Goal: Navigation & Orientation: Find specific page/section

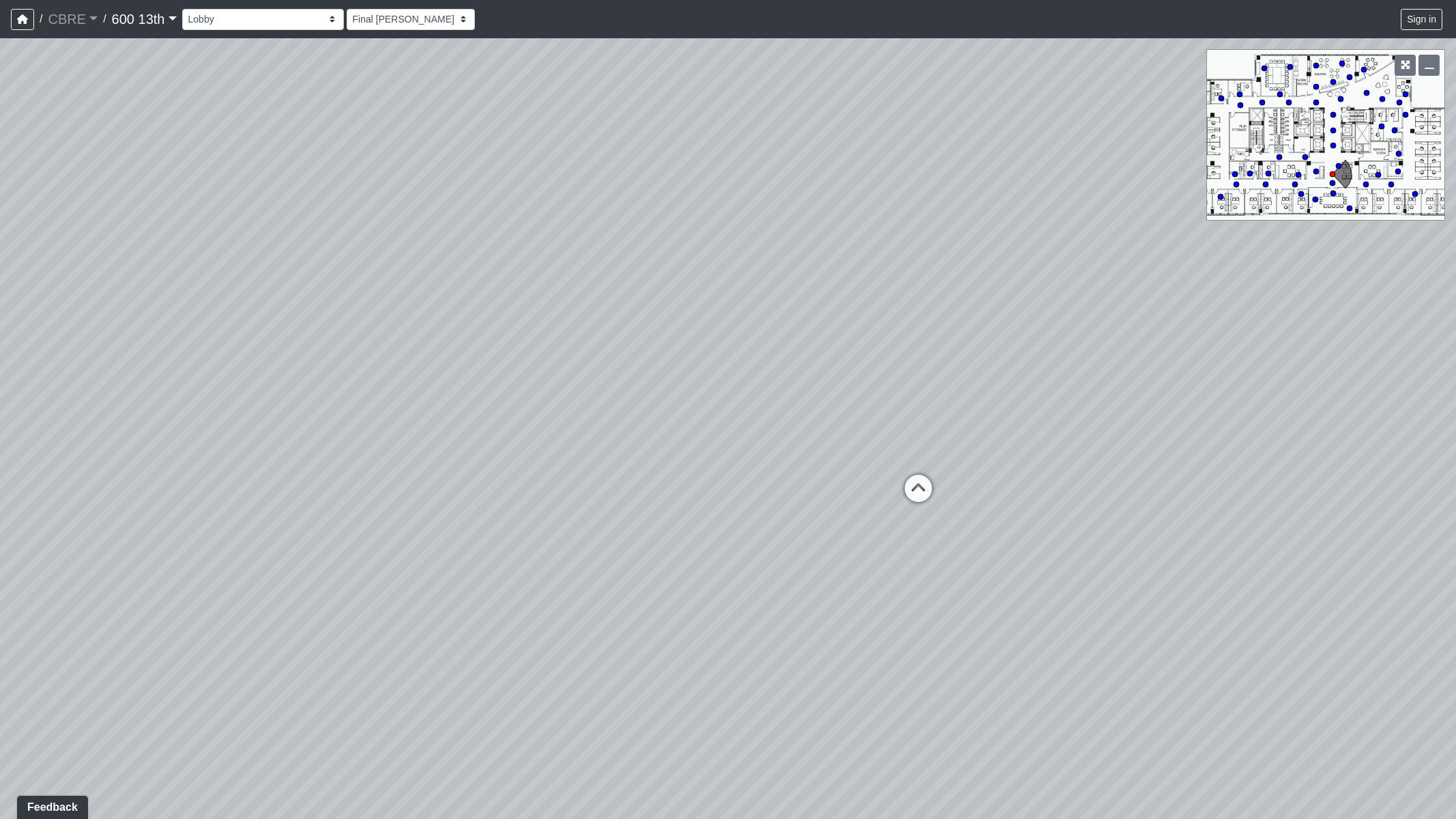
drag, startPoint x: 1080, startPoint y: 417, endPoint x: 1081, endPoint y: 353, distance: 64.0
click at [1083, 353] on div "Loading... Restroom Hallway Loading... Reception Desk Loading... Elevator Lobby…" at bounding box center [728, 428] width 1456 height 781
drag, startPoint x: 535, startPoint y: 308, endPoint x: 934, endPoint y: 292, distance: 399.3
click at [934, 292] on div "Loading... Restroom Hallway Loading... Reception Desk Loading... Elevator Lobby…" at bounding box center [728, 428] width 1456 height 781
drag, startPoint x: 415, startPoint y: 459, endPoint x: 825, endPoint y: 439, distance: 410.5
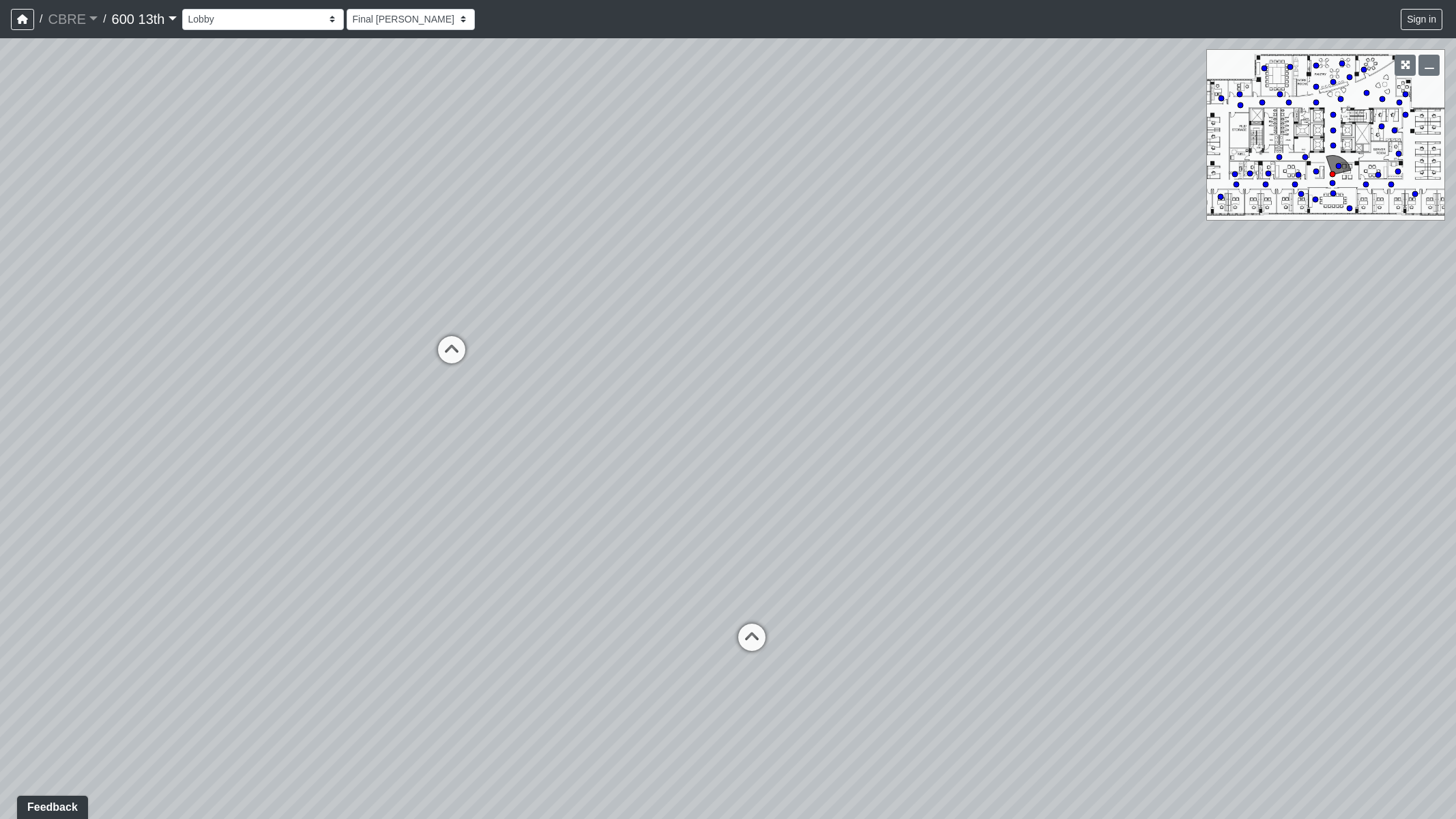
click at [825, 439] on div "Loading... Restroom Hallway Loading... Reception Desk Loading... Elevator Lobby…" at bounding box center [728, 428] width 1456 height 781
drag, startPoint x: 410, startPoint y: 436, endPoint x: 890, endPoint y: 432, distance: 480.0
click at [890, 433] on div "Loading... Restroom Hallway Loading... Reception Desk Loading... Elevator Lobby…" at bounding box center [728, 428] width 1456 height 781
drag, startPoint x: 480, startPoint y: 442, endPoint x: 885, endPoint y: 422, distance: 405.5
click at [885, 422] on div "Loading... Restroom Hallway Loading... Reception Desk Loading... Elevator Lobby…" at bounding box center [728, 428] width 1456 height 781
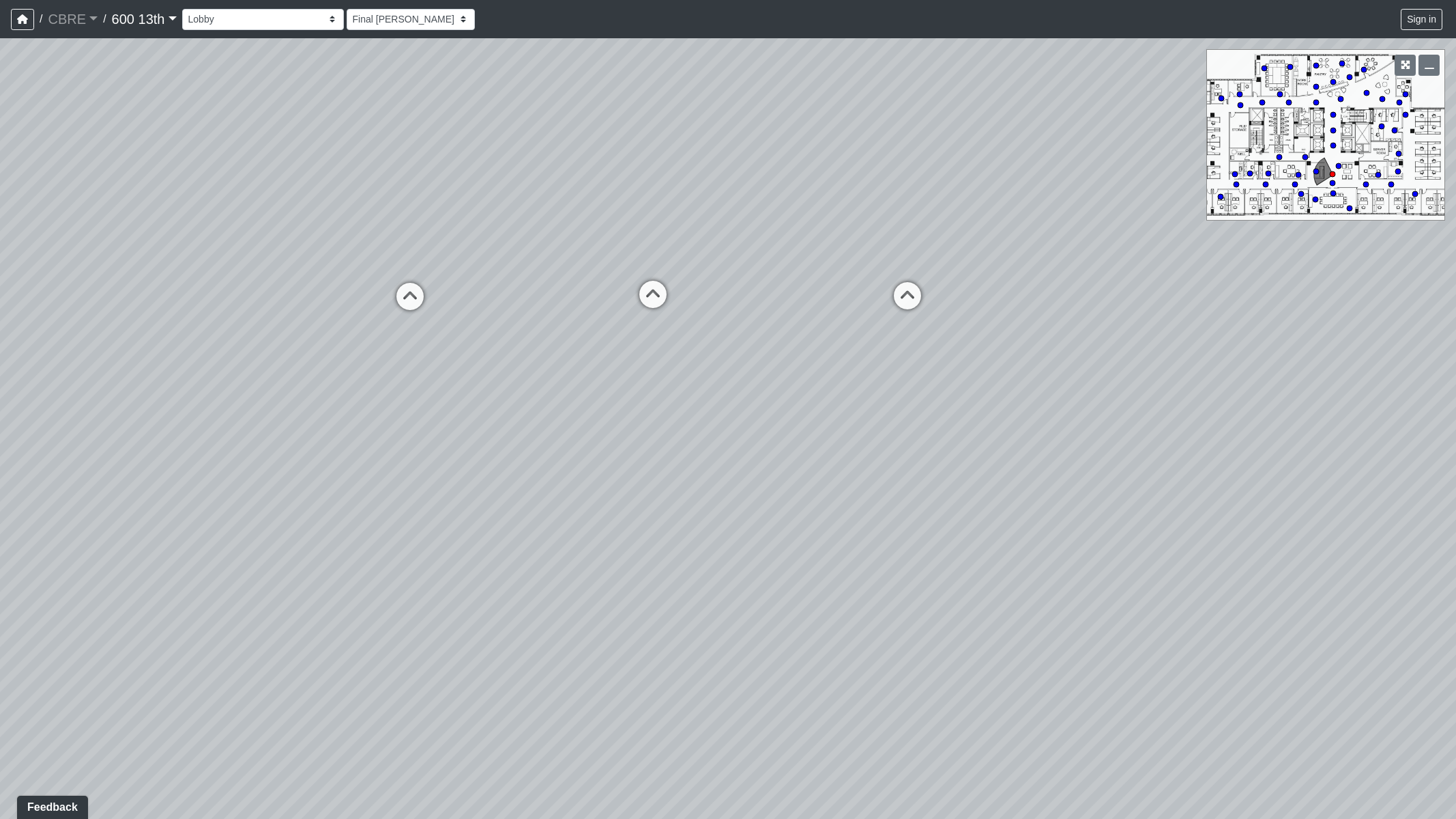
drag, startPoint x: 435, startPoint y: 410, endPoint x: 872, endPoint y: 391, distance: 437.4
click at [872, 391] on div "Loading... Restroom Hallway Loading... Reception Desk Loading... Elevator Lobby…" at bounding box center [728, 428] width 1456 height 781
drag, startPoint x: 203, startPoint y: 252, endPoint x: 296, endPoint y: 246, distance: 93.2
click at [296, 246] on div "Loading... Restroom Hallway Loading... Reception Desk Loading... Elevator Lobby…" at bounding box center [728, 428] width 1456 height 781
click at [302, 18] on select "Coffee Bar Entry 1 Entry 2 Meeting Area 1 Meeting Area 2 Meeting Room 1 Meeting…" at bounding box center [263, 19] width 162 height 21
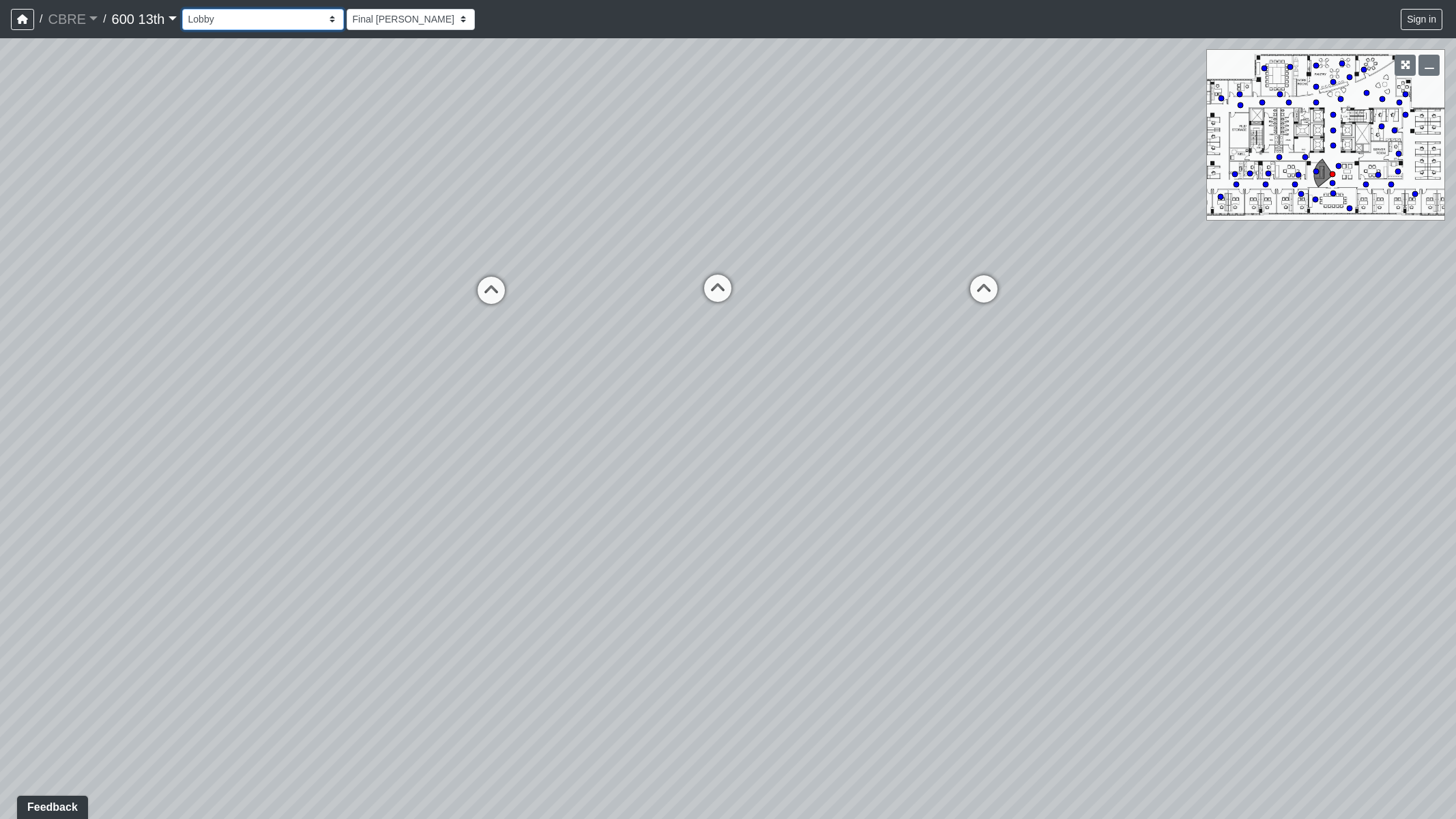
click at [302, 18] on select "Coffee Bar Entry 1 Entry 2 Meeting Area 1 Meeting Area 2 Meeting Room 1 Meeting…" at bounding box center [263, 19] width 162 height 21
drag, startPoint x: 133, startPoint y: 200, endPoint x: 222, endPoint y: 297, distance: 131.6
click at [222, 297] on div "Loading... Restroom Hallway Loading... Reception Desk Loading... Elevator Lobby…" at bounding box center [728, 428] width 1456 height 781
click at [161, 18] on link "600 13th" at bounding box center [145, 19] width 65 height 27
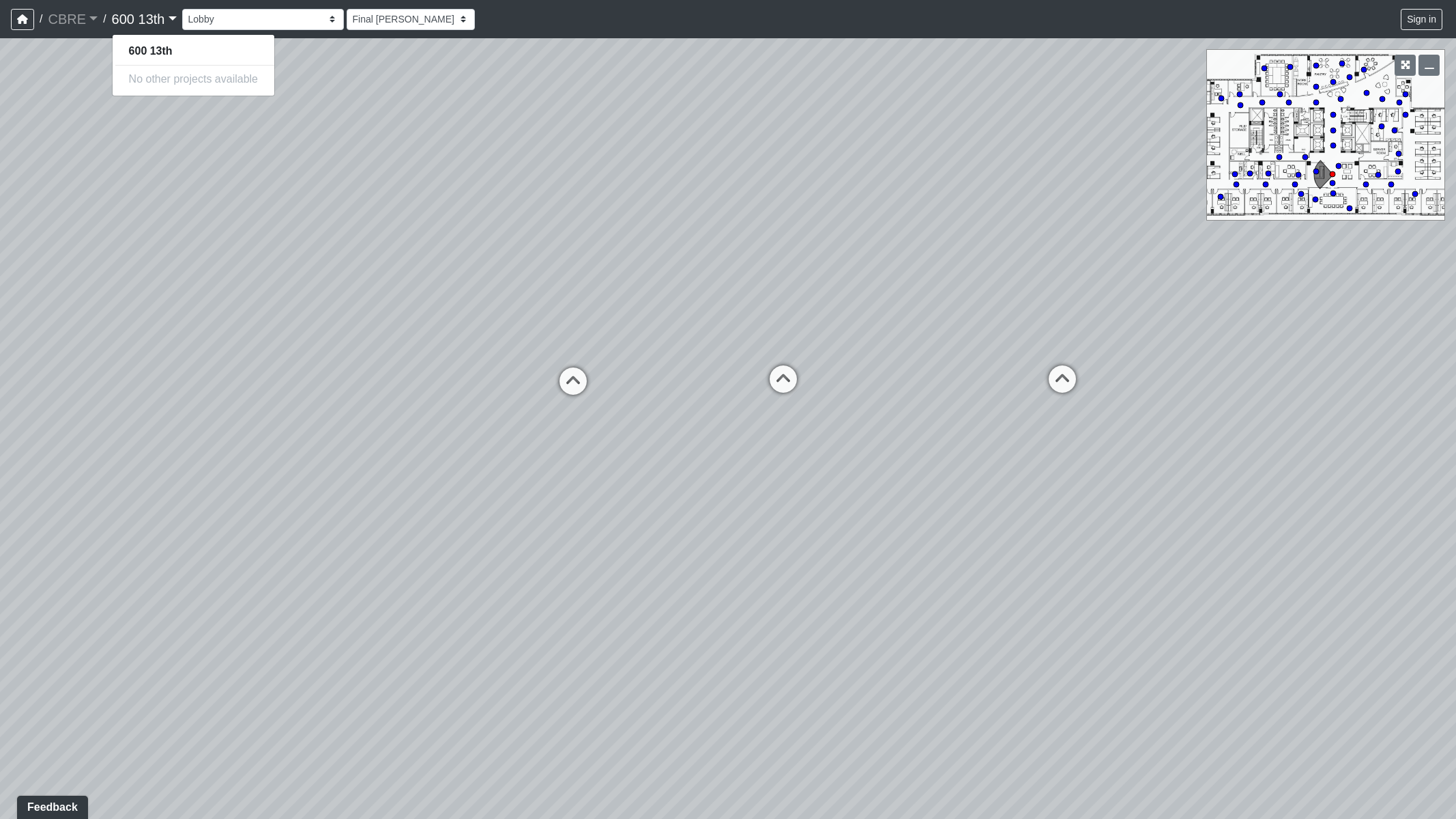
click at [161, 18] on link "600 13th" at bounding box center [145, 19] width 65 height 27
click at [117, 19] on link "600 13th" at bounding box center [145, 19] width 65 height 27
click at [118, 19] on link "600 13th" at bounding box center [145, 19] width 65 height 27
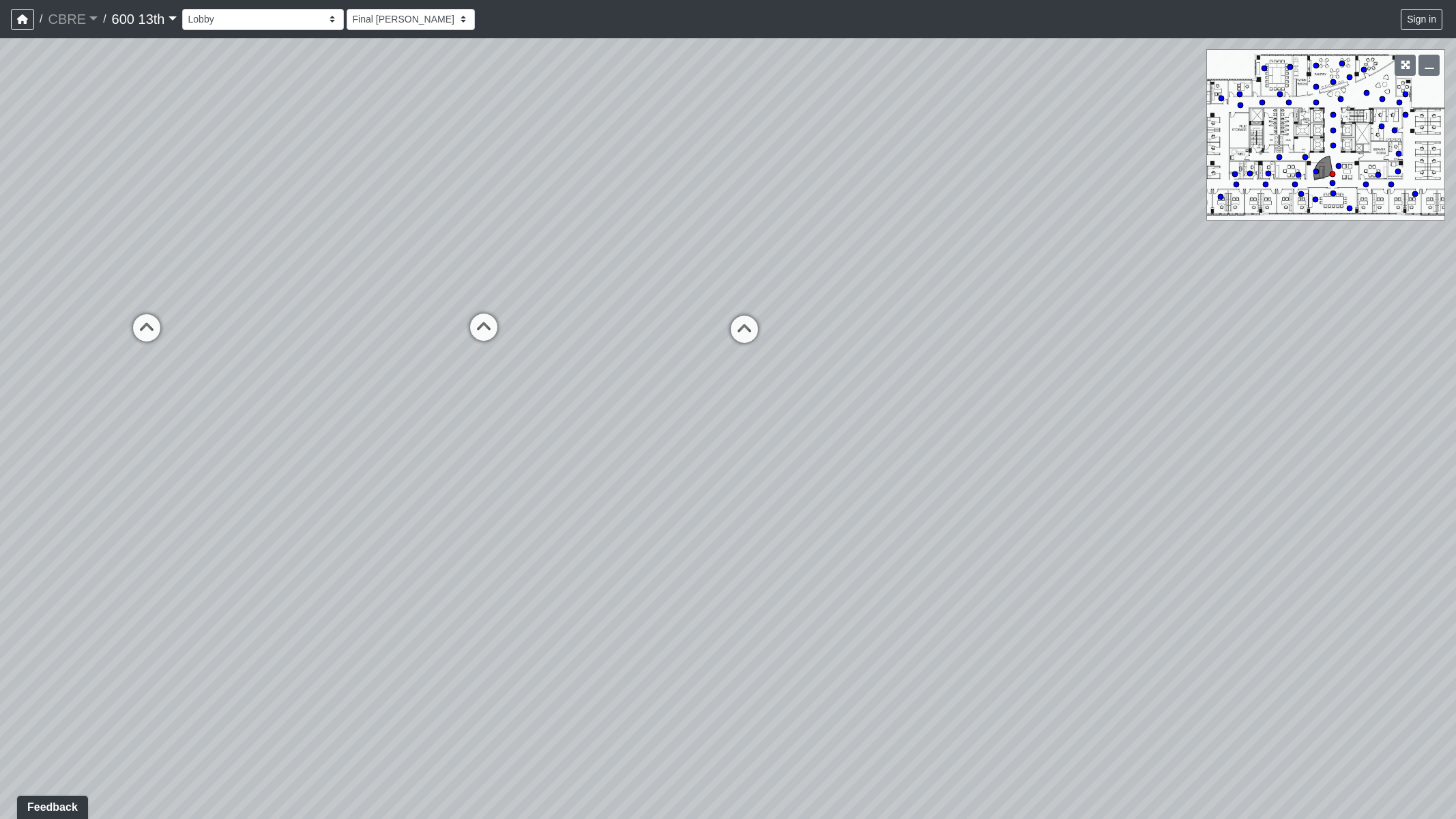
drag, startPoint x: 840, startPoint y: 445, endPoint x: 384, endPoint y: 447, distance: 456.0
click at [358, 447] on div "Loading... Restroom Hallway Loading... Reception Desk Loading... Elevator Lobby…" at bounding box center [728, 428] width 1456 height 781
drag, startPoint x: 805, startPoint y: 419, endPoint x: 403, endPoint y: 450, distance: 403.2
click at [388, 449] on div "Loading... Restroom Hallway Loading... Reception Desk Loading... Elevator Lobby…" at bounding box center [728, 428] width 1456 height 781
drag, startPoint x: 813, startPoint y: 446, endPoint x: 404, endPoint y: 441, distance: 409.0
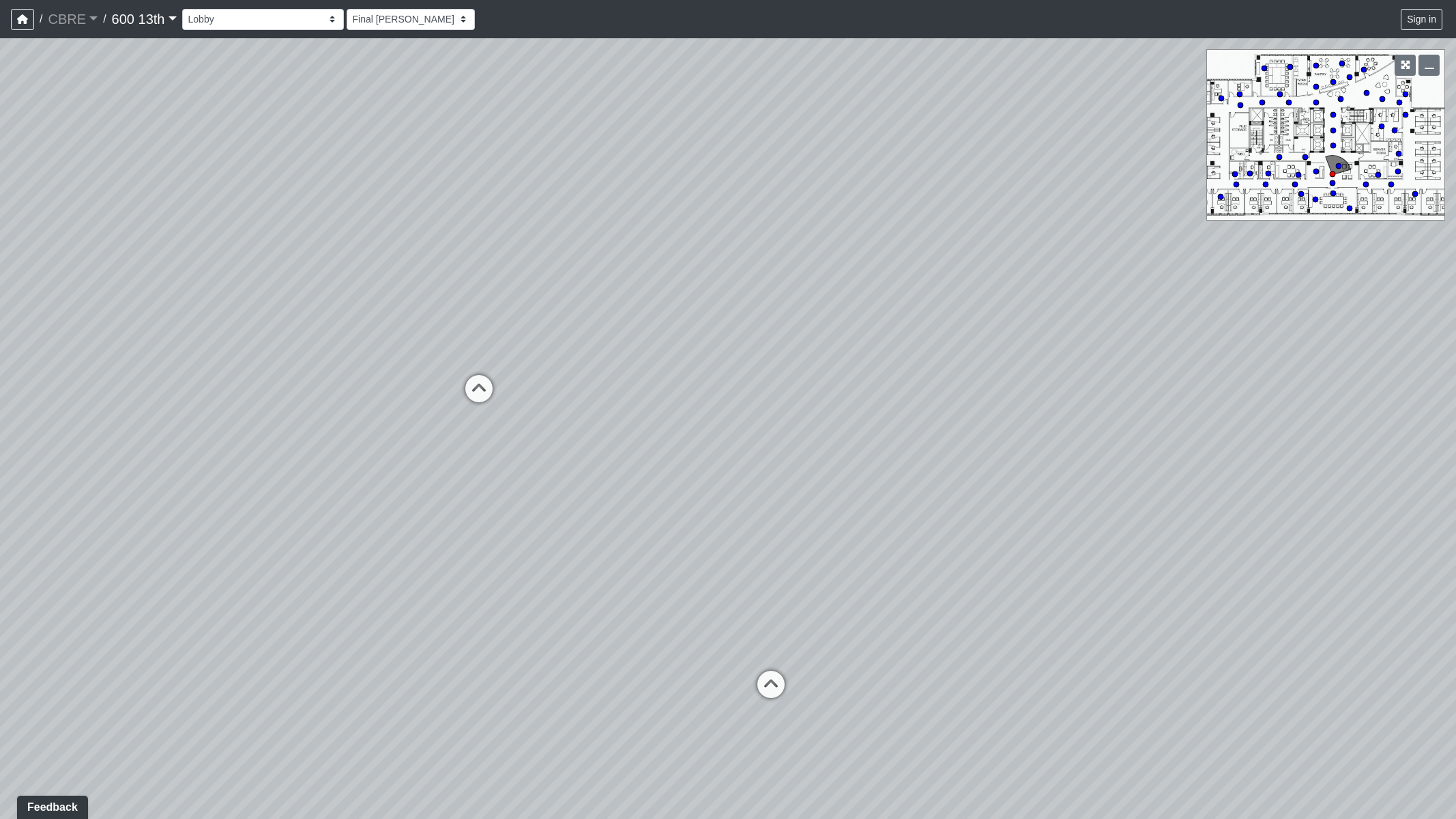
click at [403, 441] on div "Loading... Restroom Hallway Loading... Reception Desk Loading... Elevator Lobby…" at bounding box center [728, 428] width 1456 height 781
drag, startPoint x: 996, startPoint y: 471, endPoint x: 430, endPoint y: 435, distance: 567.1
click at [368, 434] on div "Loading... Restroom Hallway Loading... Reception Desk Loading... Elevator Lobby…" at bounding box center [728, 428] width 1456 height 781
drag, startPoint x: 776, startPoint y: 428, endPoint x: 570, endPoint y: 418, distance: 206.2
click at [570, 418] on div "Loading... Restroom Hallway Loading... Reception Desk Loading... Elevator Lobby…" at bounding box center [728, 428] width 1456 height 781
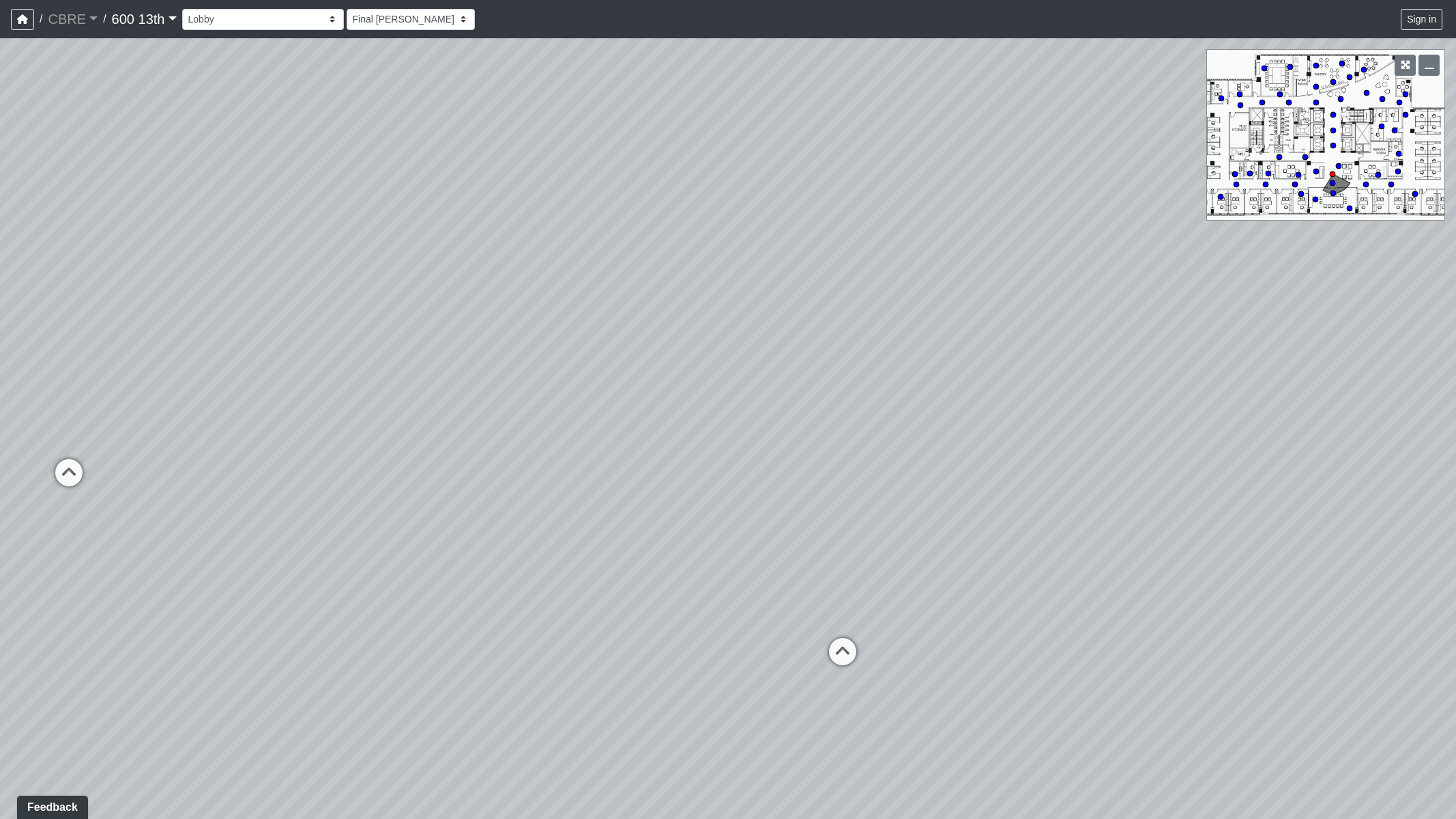
drag, startPoint x: 785, startPoint y: 412, endPoint x: 583, endPoint y: 407, distance: 202.1
click at [556, 412] on div "Loading... Restroom Hallway Loading... Reception Desk Loading... Elevator Lobby…" at bounding box center [728, 428] width 1456 height 781
drag, startPoint x: 903, startPoint y: 409, endPoint x: 378, endPoint y: 438, distance: 525.8
click at [378, 438] on div "Loading... Restroom Hallway Loading... Reception Desk Loading... Elevator Lobby…" at bounding box center [728, 428] width 1456 height 781
drag, startPoint x: 832, startPoint y: 416, endPoint x: 659, endPoint y: 393, distance: 174.5
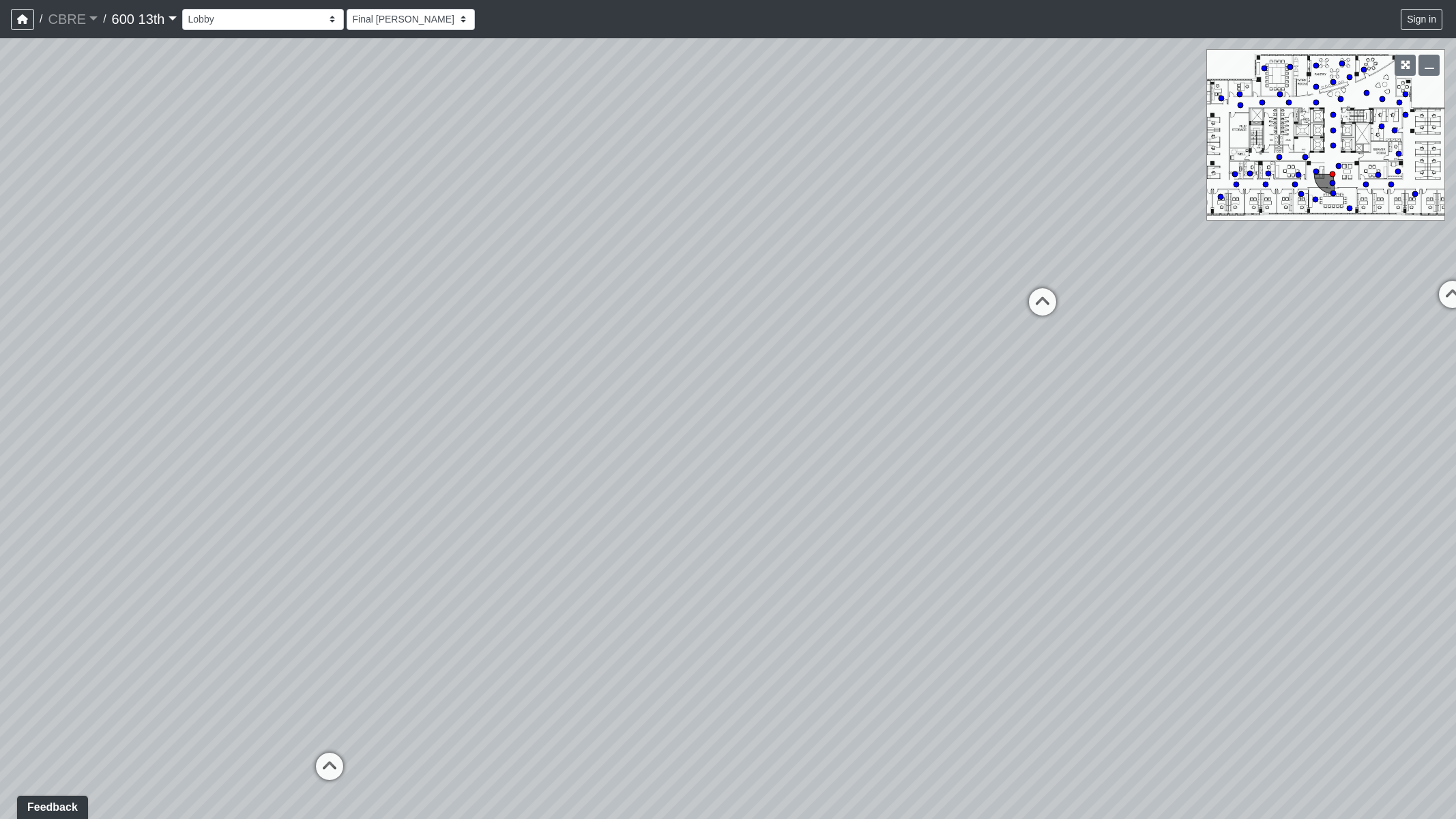
click at [577, 406] on div "Loading... Restroom Hallway Loading... Reception Desk Loading... Elevator Lobby…" at bounding box center [728, 428] width 1456 height 781
drag, startPoint x: 666, startPoint y: 386, endPoint x: 577, endPoint y: 462, distance: 117.0
click at [577, 462] on div "Loading... Restroom Hallway Loading... Reception Desk Loading... Elevator Lobby…" at bounding box center [728, 428] width 1456 height 781
click at [802, 406] on icon at bounding box center [805, 414] width 41 height 41
drag, startPoint x: 903, startPoint y: 422, endPoint x: 585, endPoint y: 386, distance: 320.0
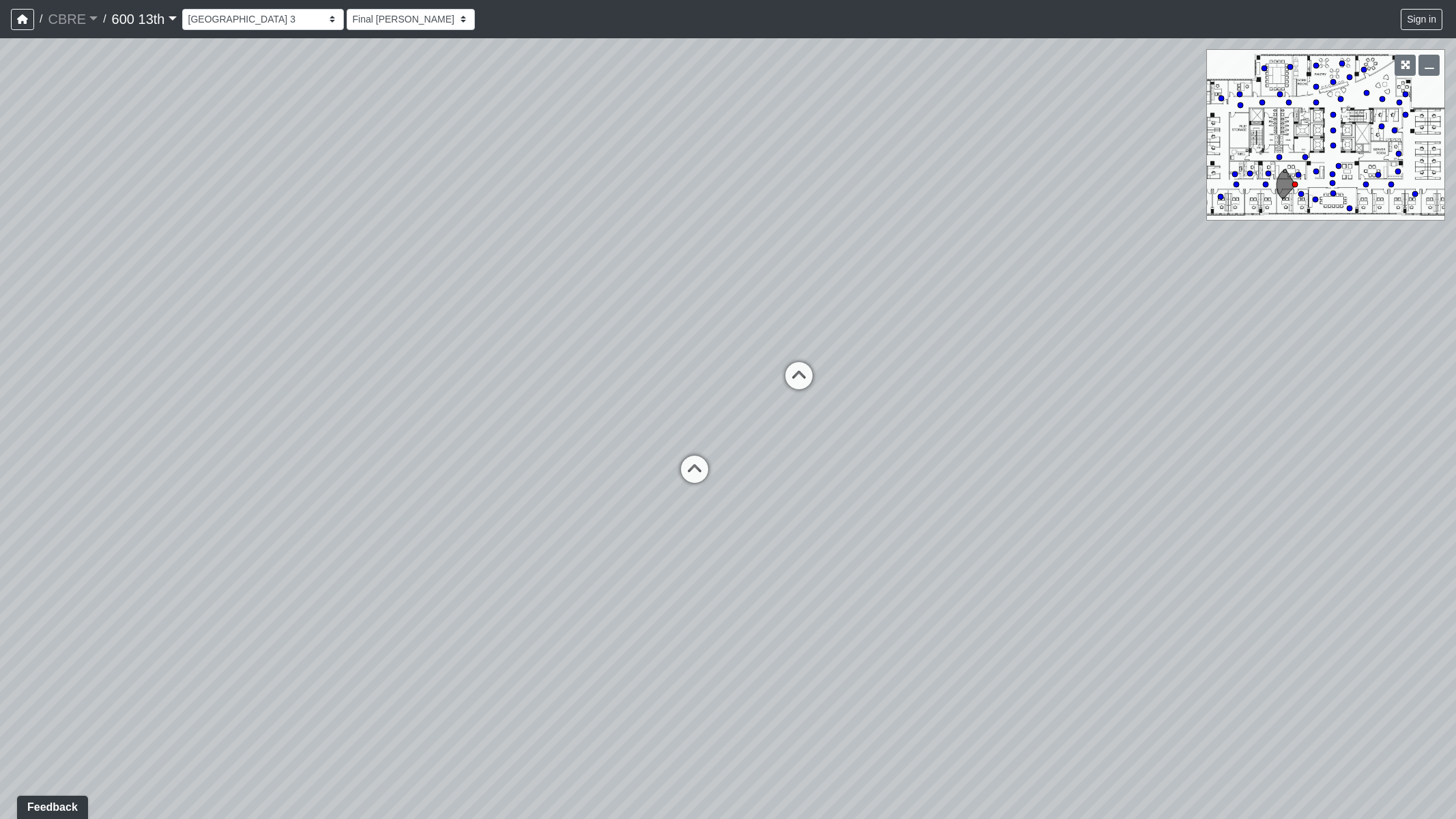
click at [585, 386] on div "Loading... Restroom Hallway Loading... Reception Desk Loading... Elevator Lobby…" at bounding box center [728, 428] width 1456 height 781
click at [693, 465] on icon at bounding box center [695, 475] width 41 height 41
click at [697, 473] on icon at bounding box center [695, 478] width 41 height 41
drag, startPoint x: 796, startPoint y: 424, endPoint x: 546, endPoint y: 396, distance: 251.6
click at [546, 396] on div "Loading... Restroom Hallway Loading... Reception Desk Loading... Elevator Lobby…" at bounding box center [728, 428] width 1456 height 781
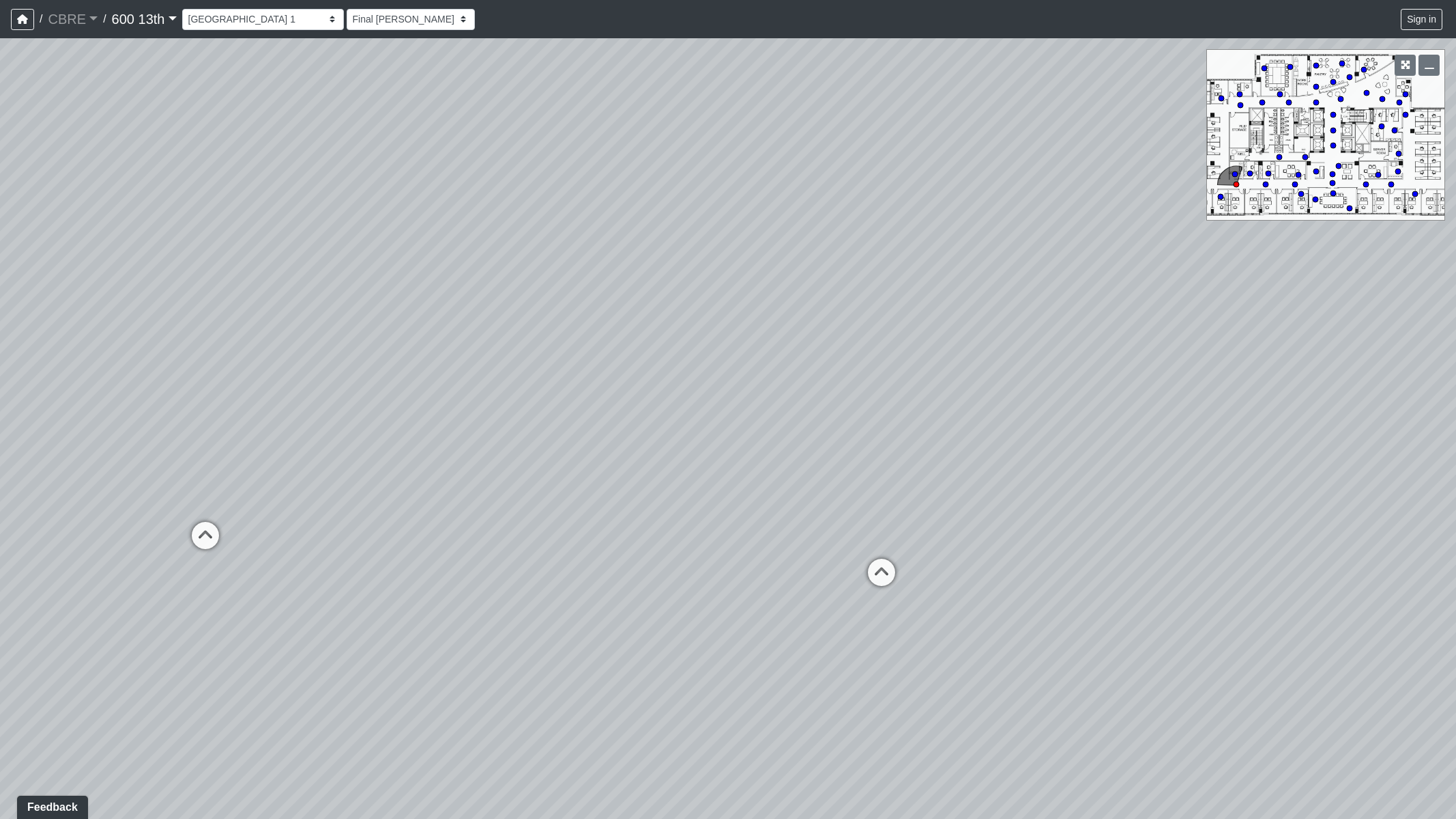
drag, startPoint x: 926, startPoint y: 422, endPoint x: 789, endPoint y: 525, distance: 171.4
click at [641, 384] on div "Loading... Restroom Hallway Loading... Reception Desk Loading... Elevator Lobby…" at bounding box center [728, 428] width 1456 height 781
drag, startPoint x: 489, startPoint y: 471, endPoint x: 932, endPoint y: 493, distance: 443.5
click at [932, 493] on div "Loading... Restroom Hallway Loading... Reception Desk Loading... Elevator Lobby…" at bounding box center [728, 428] width 1456 height 781
click at [620, 473] on icon at bounding box center [615, 480] width 41 height 41
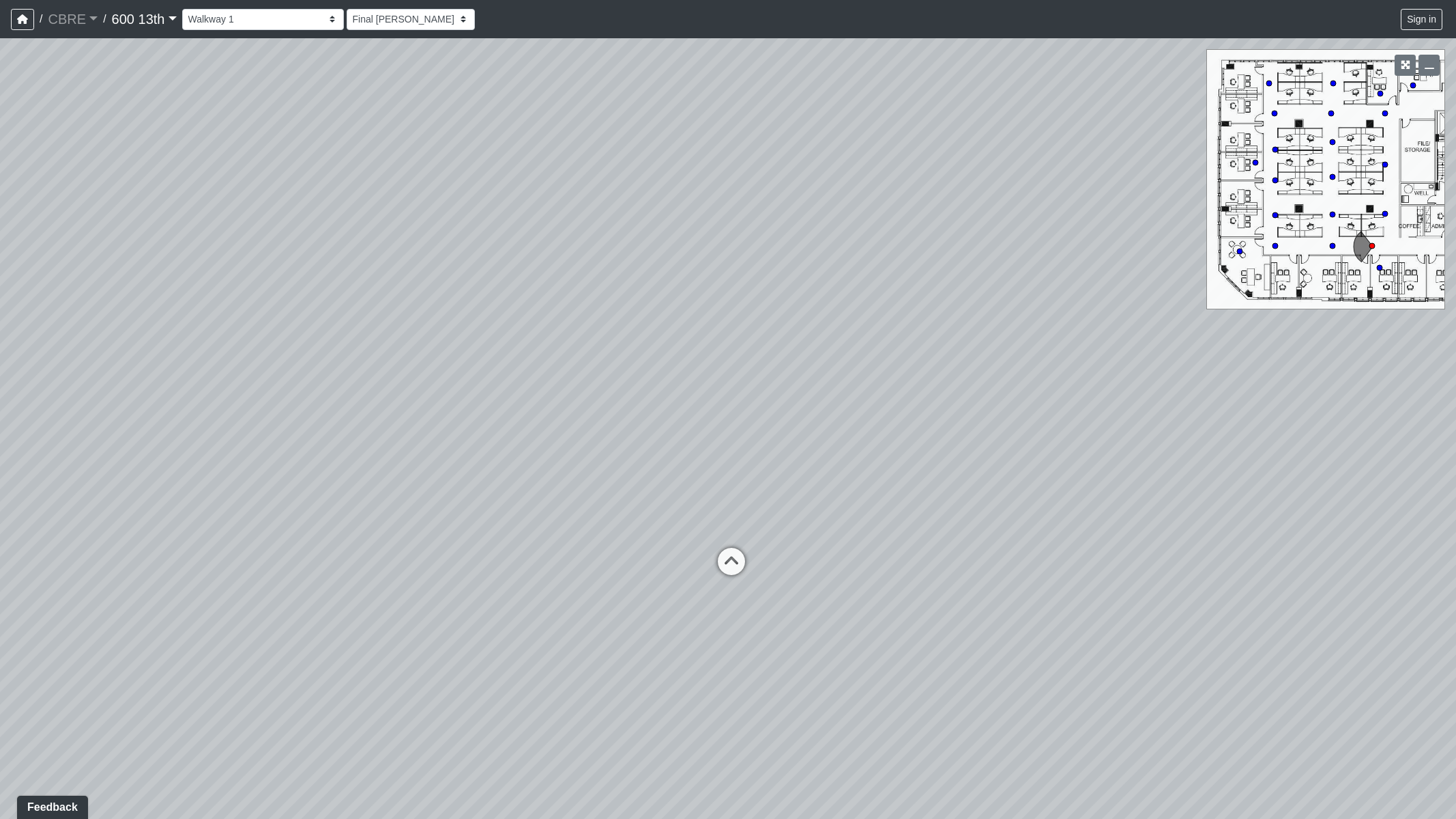
drag, startPoint x: 625, startPoint y: 406, endPoint x: 791, endPoint y: 538, distance: 212.1
click at [793, 536] on div "Loading... Restroom Hallway Loading... Reception Desk Loading... Elevator Lobby…" at bounding box center [728, 428] width 1456 height 781
drag, startPoint x: 488, startPoint y: 488, endPoint x: 892, endPoint y: 413, distance: 410.9
click at [913, 413] on div "Loading... Restroom Hallway Loading... Reception Desk Loading... Elevator Lobby…" at bounding box center [728, 428] width 1456 height 781
drag, startPoint x: 677, startPoint y: 429, endPoint x: 666, endPoint y: 421, distance: 13.6
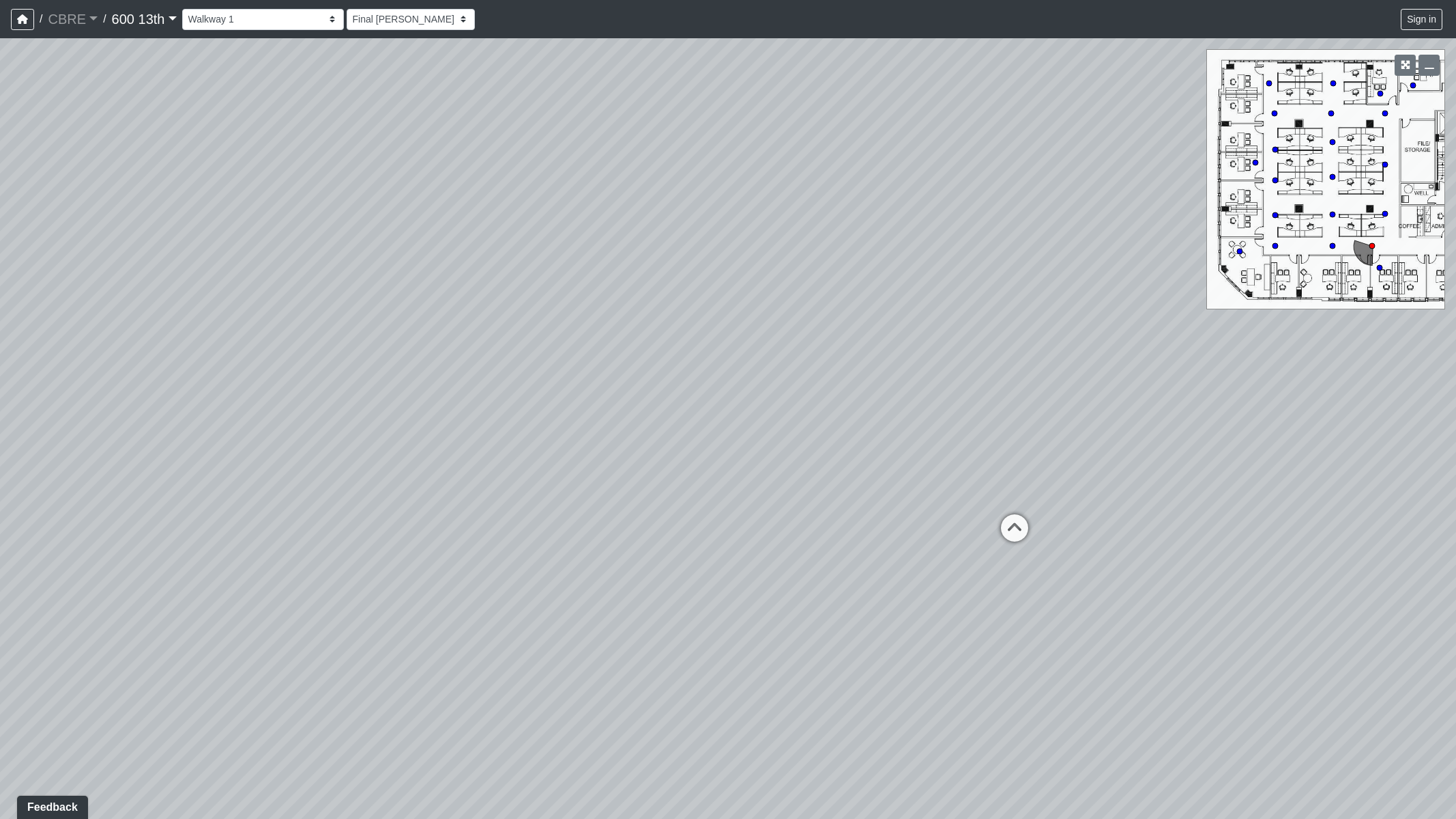
click at [680, 429] on div "Loading... Restroom Hallway Loading... Reception Desk Loading... Elevator Lobby…" at bounding box center [728, 428] width 1456 height 781
drag, startPoint x: 358, startPoint y: 439, endPoint x: 670, endPoint y: 453, distance: 312.3
click at [689, 438] on div "Loading... Restroom Hallway Loading... Reception Desk Loading... Elevator Lobby…" at bounding box center [728, 428] width 1456 height 781
click at [701, 523] on icon at bounding box center [704, 529] width 41 height 41
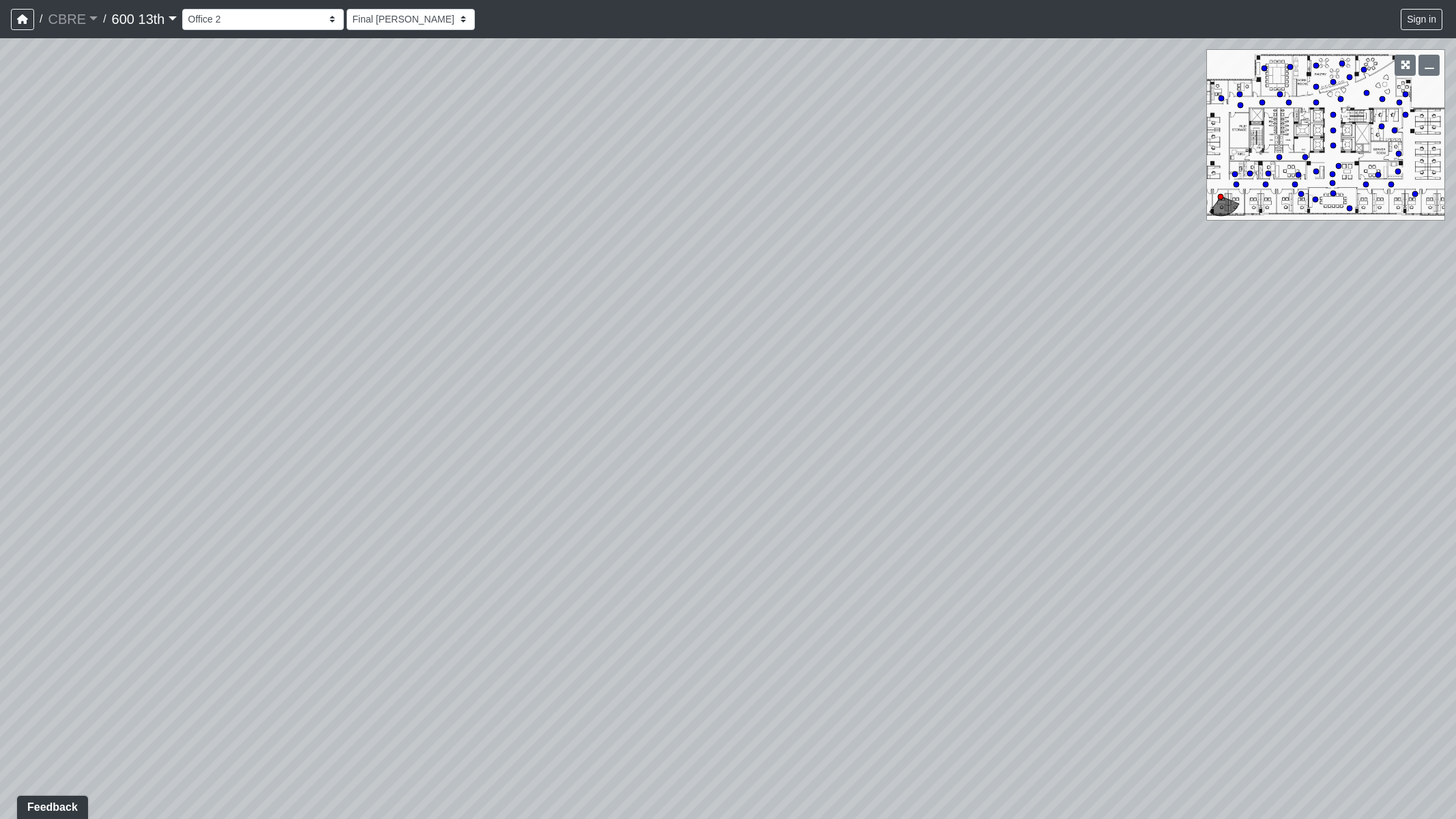
drag, startPoint x: 495, startPoint y: 435, endPoint x: 861, endPoint y: 478, distance: 368.5
click at [863, 478] on div "Loading... Restroom Hallway Loading... Reception Desk Loading... Elevator Lobby…" at bounding box center [728, 428] width 1456 height 781
drag, startPoint x: 513, startPoint y: 487, endPoint x: 777, endPoint y: 480, distance: 264.1
click at [751, 480] on div "Loading... Restroom Hallway Loading... Reception Desk Loading... Elevator Lobby…" at bounding box center [728, 428] width 1456 height 781
drag, startPoint x: 399, startPoint y: 481, endPoint x: 780, endPoint y: 457, distance: 381.8
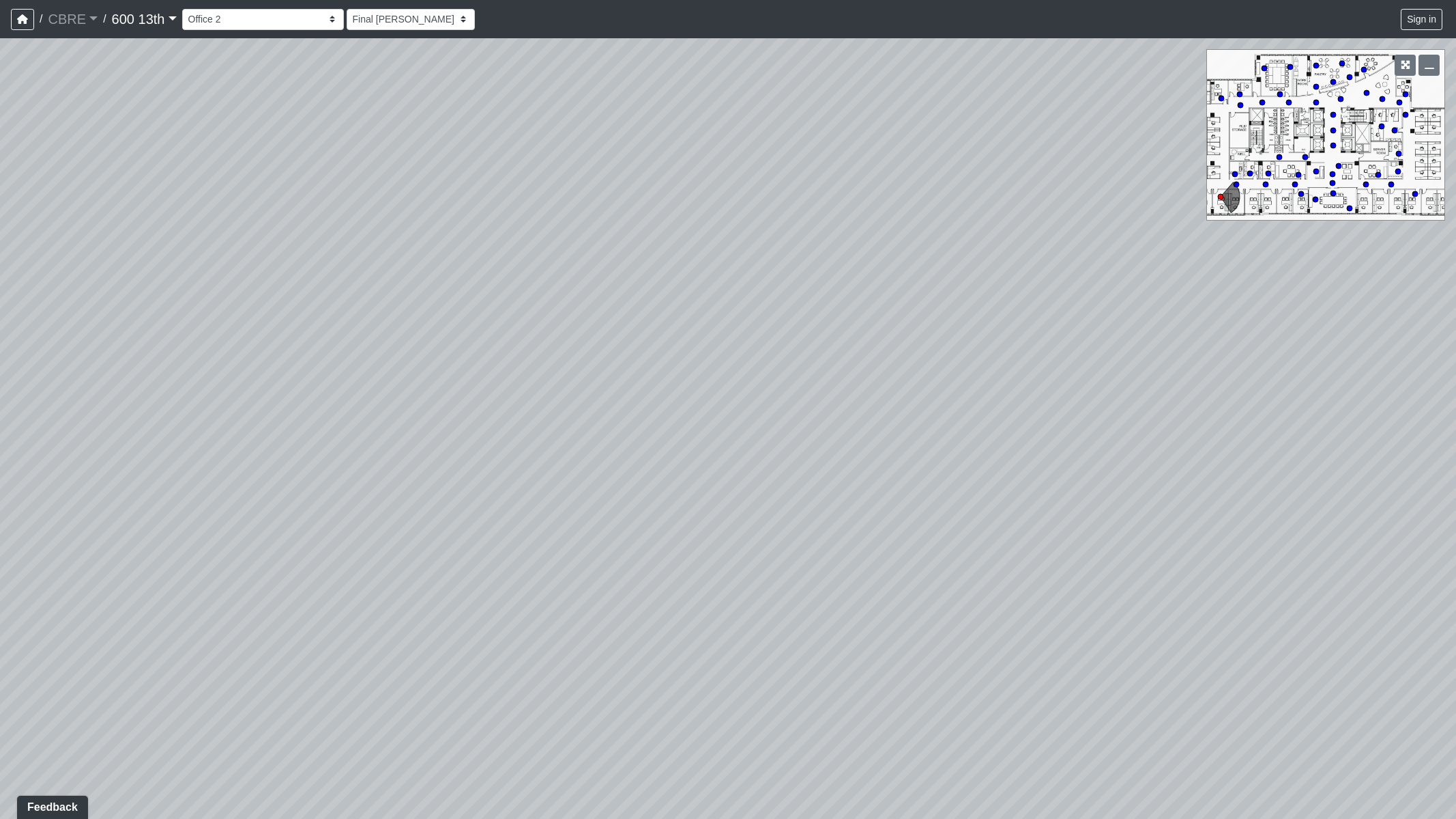
click at [772, 457] on div "Loading... Restroom Hallway Loading... Reception Desk Loading... Elevator Lobby…" at bounding box center [728, 428] width 1456 height 781
drag, startPoint x: 332, startPoint y: 471, endPoint x: 705, endPoint y: 437, distance: 374.5
click at [713, 438] on div "Loading... Restroom Hallway Loading... Reception Desk Loading... Elevator Lobby…" at bounding box center [728, 428] width 1456 height 781
drag, startPoint x: 608, startPoint y: 489, endPoint x: 492, endPoint y: 545, distance: 128.8
click at [492, 545] on div "Loading... Restroom Hallway Loading... Reception Desk Loading... Elevator Lobby…" at bounding box center [728, 428] width 1456 height 781
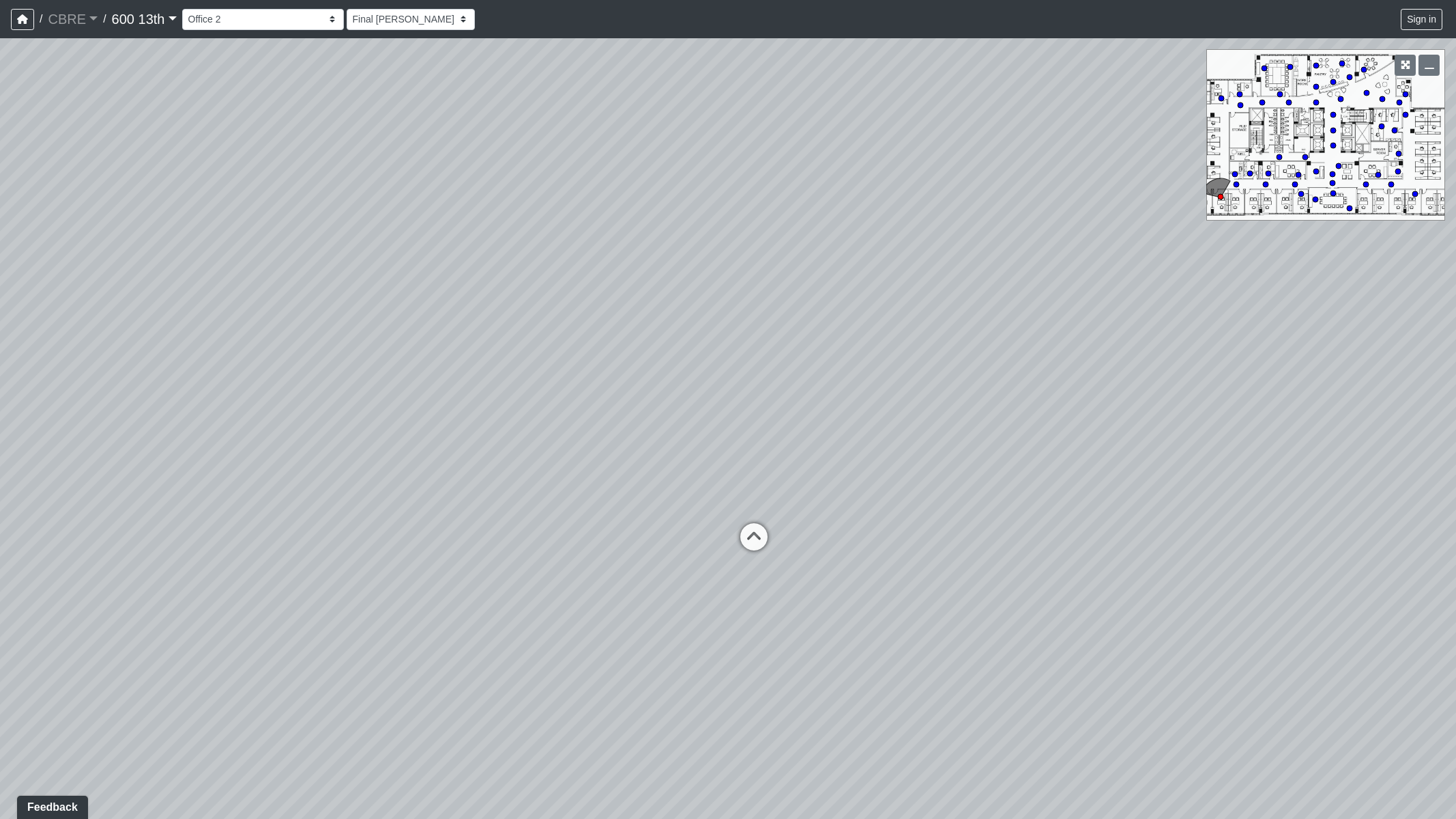
drag
click at [698, 384] on div "Loading... Restroom Hallway Loading... Reception Desk Loading... Elevator Lobby…" at bounding box center [728, 428] width 1456 height 781
click at [728, 535] on icon at bounding box center [726, 541] width 41 height 41
select select "open-offices-1-walkway-1"
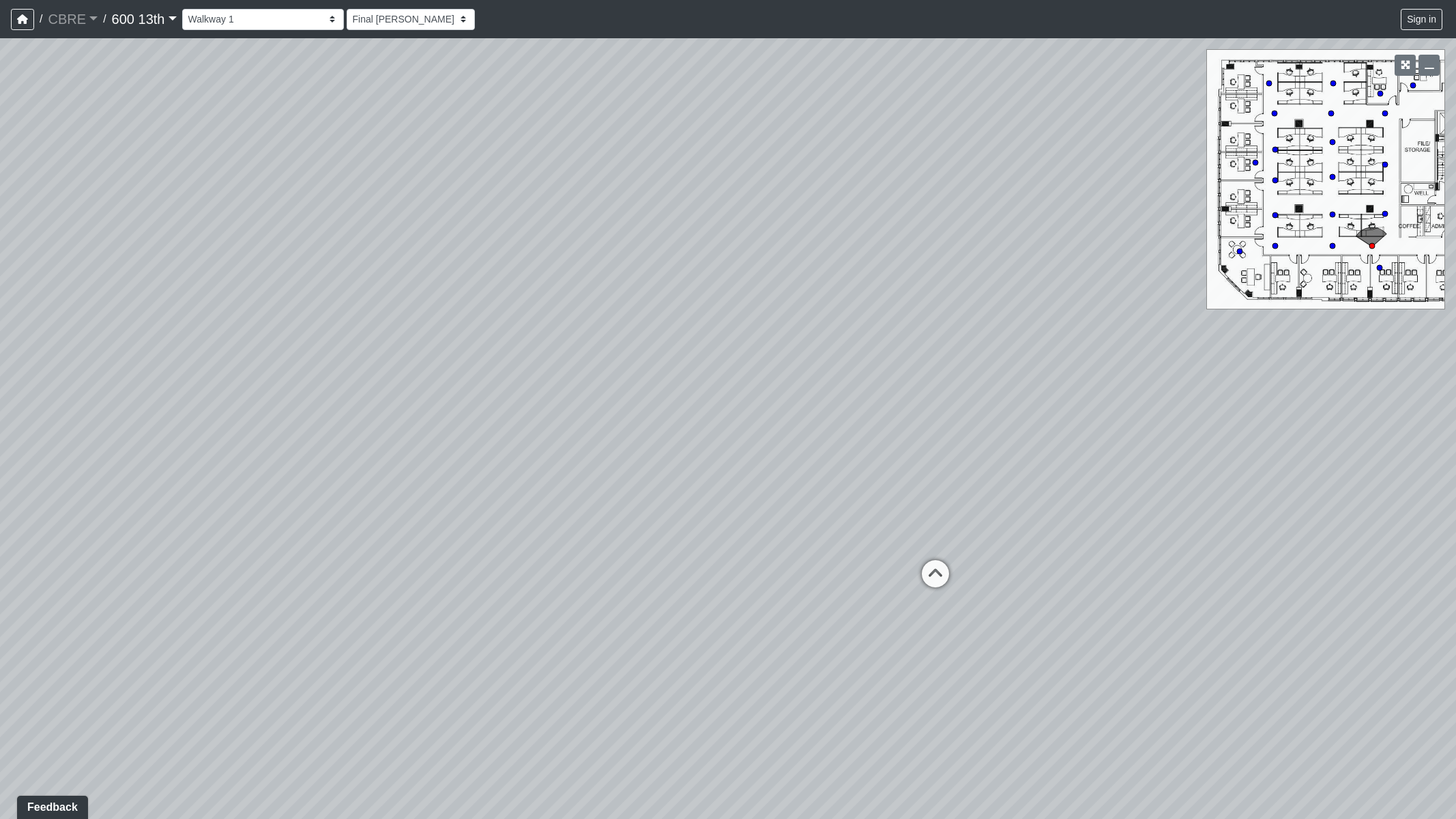
click at [190, 509] on div "Loading... Restroom Hallway Loading... Reception Desk Loading... Elevator Lobby…" at bounding box center [728, 428] width 1456 height 781
click at [456, 336] on div "Loading... Restroom Hallway Loading... Reception Desk Loading... Elevator Lobby…" at bounding box center [728, 428] width 1456 height 781
click at [23, 17] on icon "button" at bounding box center [22, 19] width 11 height 10
